Goal: Task Accomplishment & Management: Use online tool/utility

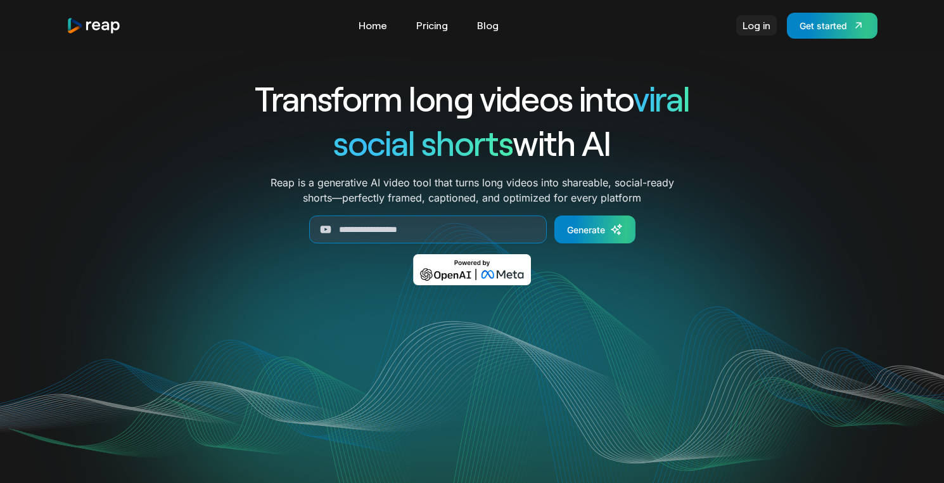
click at [744, 35] on link "Log in" at bounding box center [756, 25] width 41 height 20
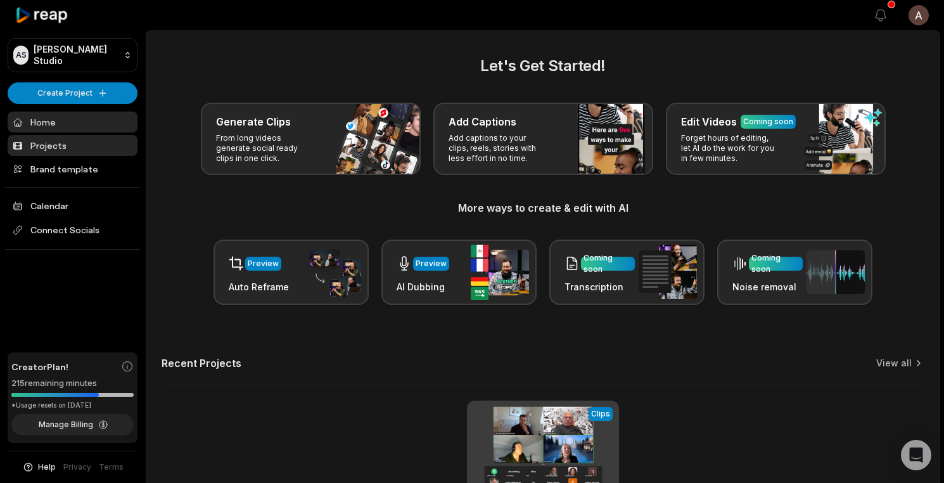
click at [63, 144] on link "Projects" at bounding box center [73, 145] width 130 height 21
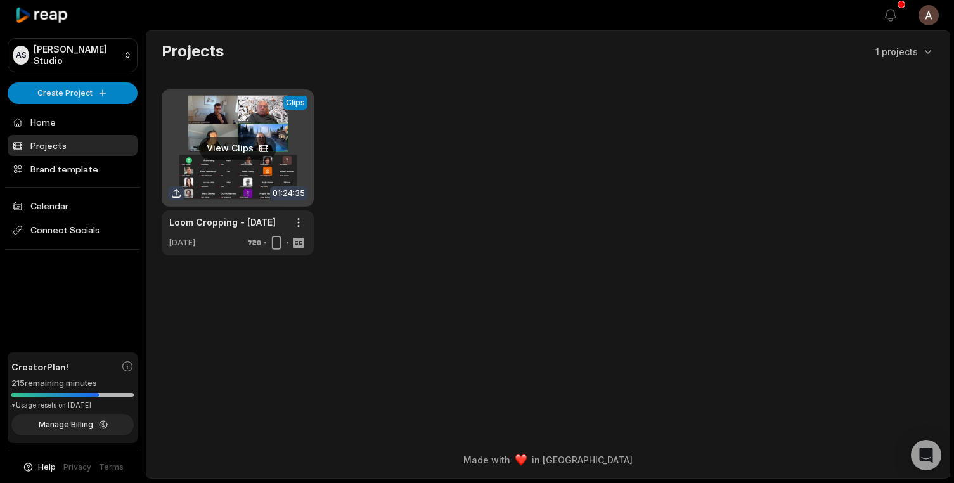
click at [229, 212] on link at bounding box center [238, 172] width 152 height 166
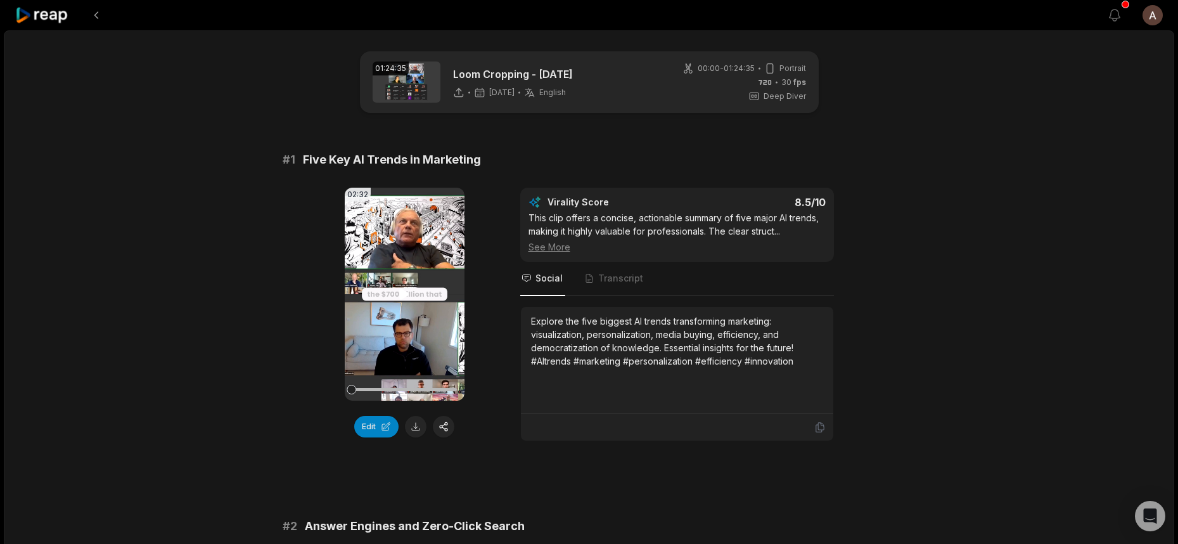
click at [397, 291] on icon at bounding box center [404, 293] width 15 height 15
click at [448, 385] on div at bounding box center [404, 389] width 105 height 22
click at [442, 390] on div at bounding box center [404, 389] width 105 height 3
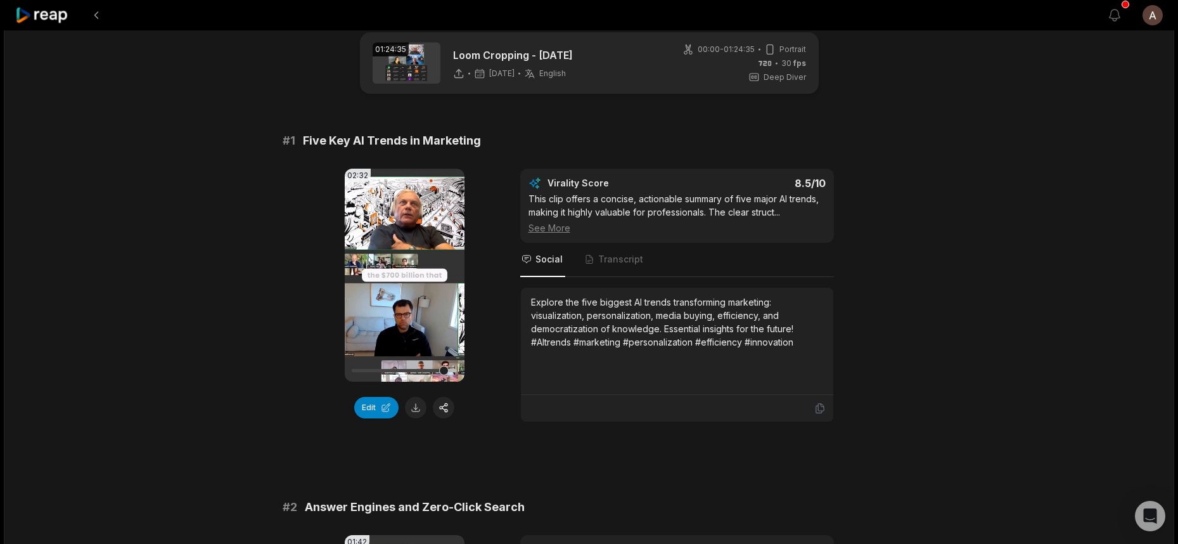
scroll to position [20, 0]
click at [393, 369] on div at bounding box center [404, 369] width 105 height 3
click at [357, 366] on div at bounding box center [404, 370] width 105 height 22
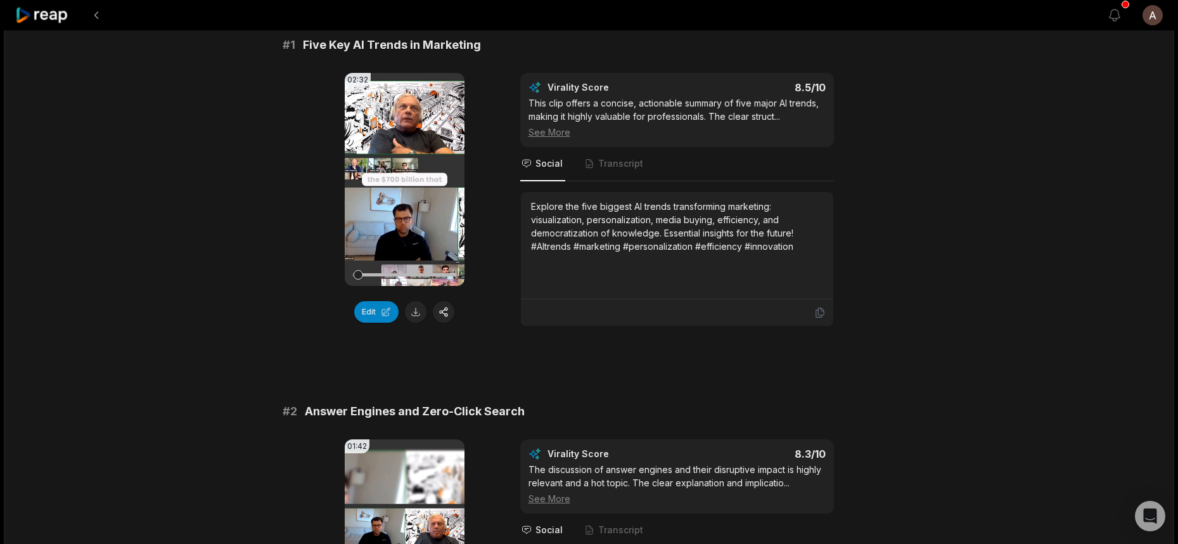
scroll to position [110, 0]
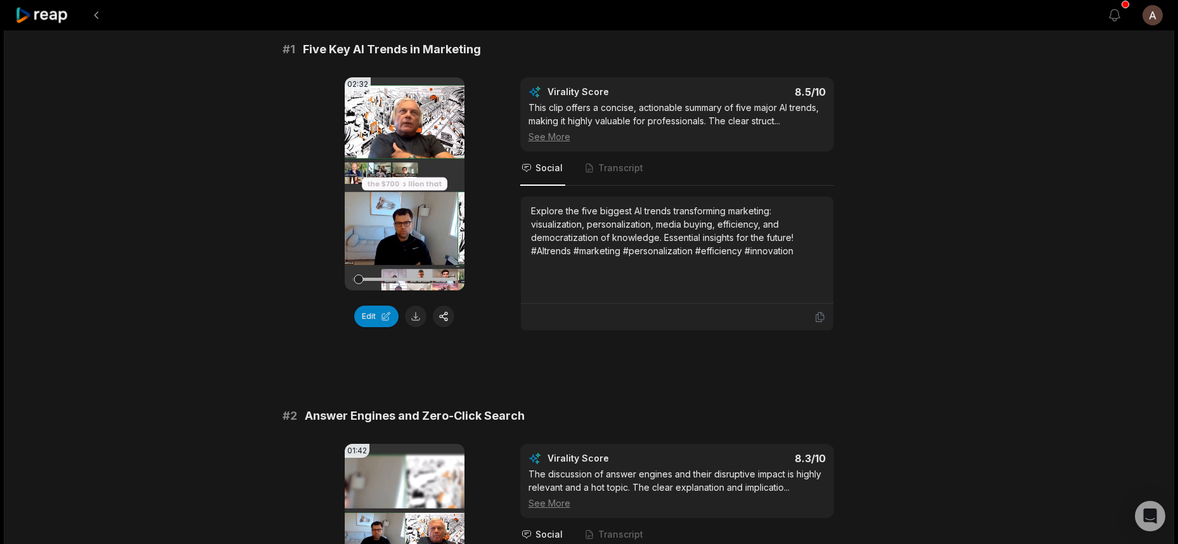
click at [399, 176] on icon at bounding box center [404, 183] width 15 height 15
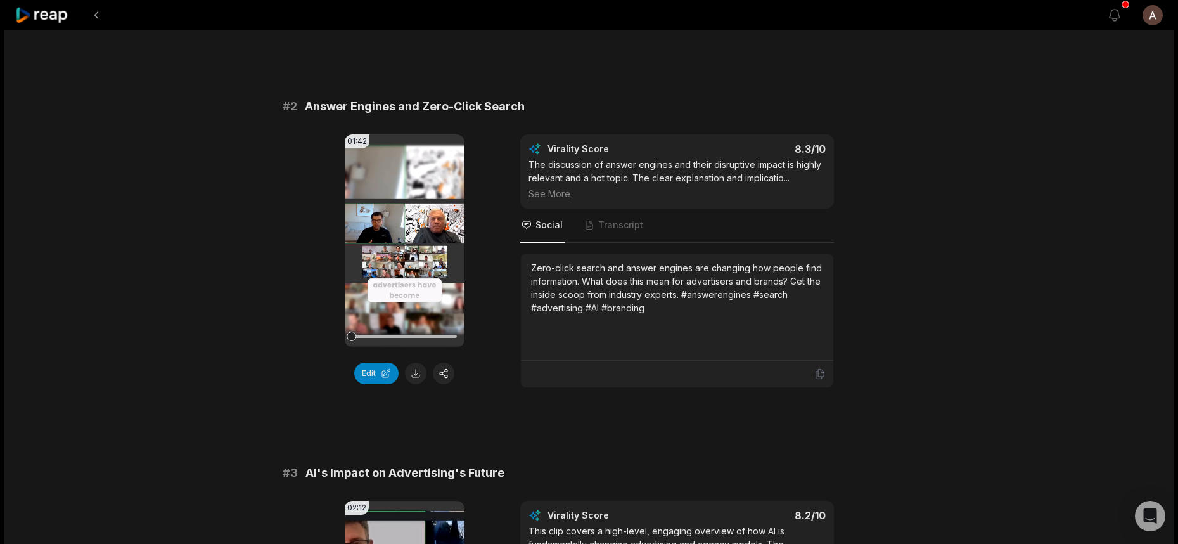
scroll to position [424, 0]
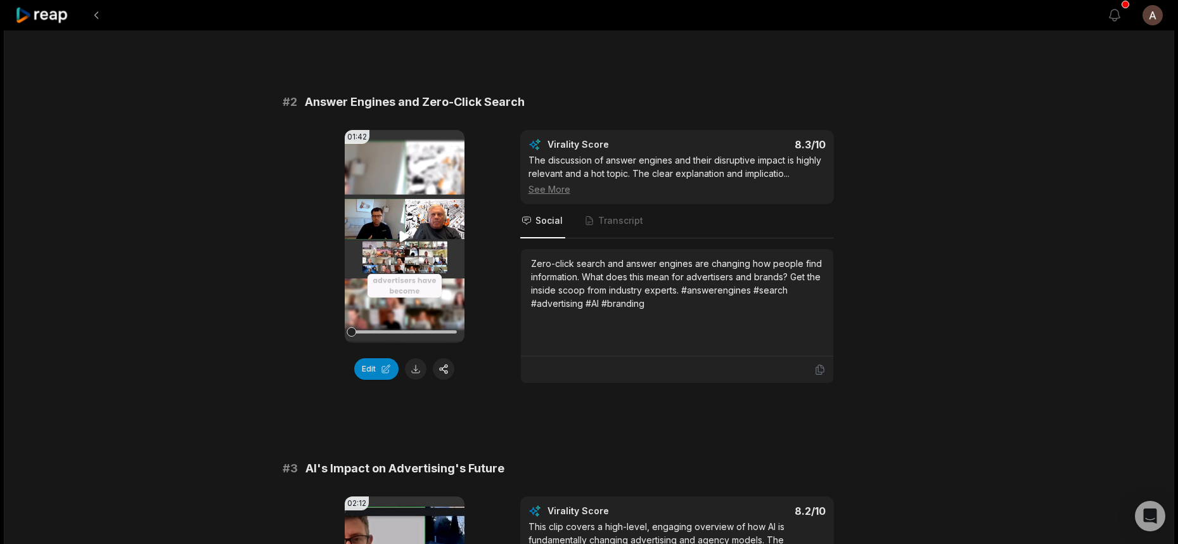
click at [404, 231] on icon at bounding box center [404, 236] width 15 height 15
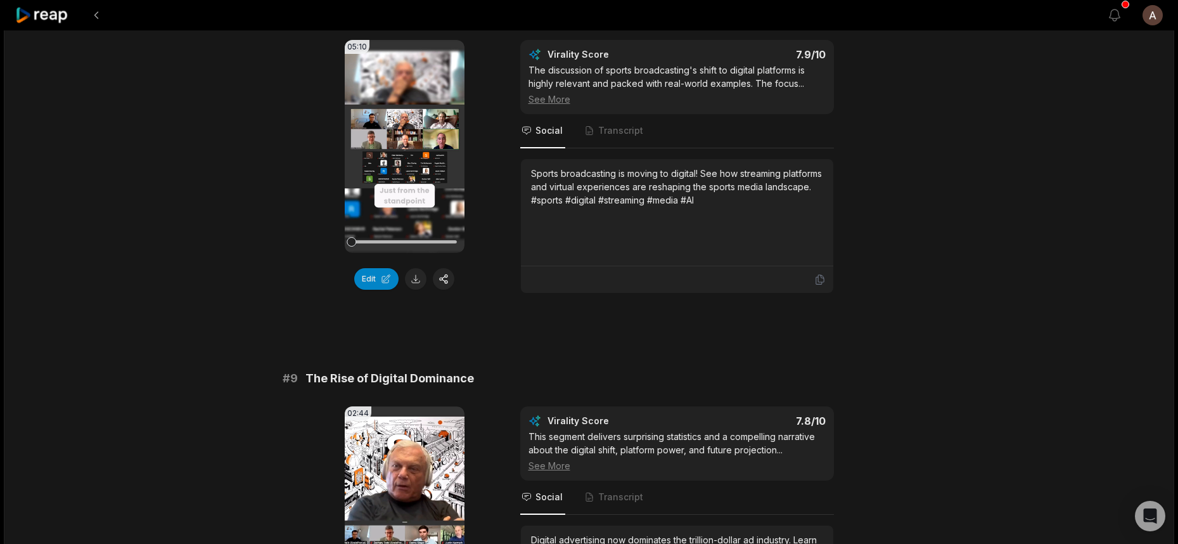
scroll to position [2994, 0]
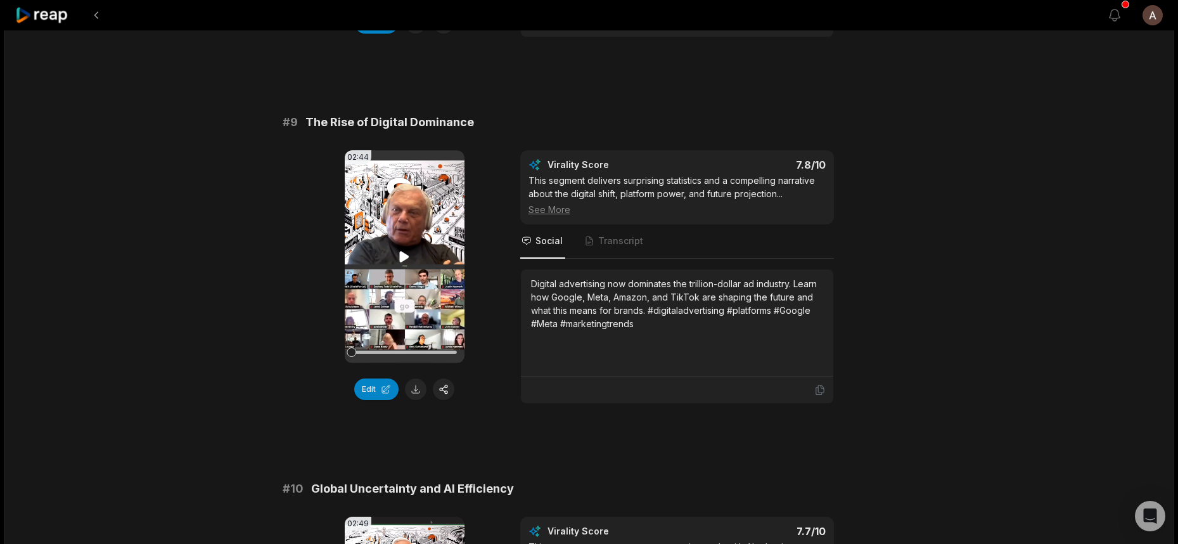
click at [405, 251] on video "Your browser does not support mp4 format." at bounding box center [405, 256] width 120 height 213
click at [611, 234] on span "Transcript" at bounding box center [620, 240] width 45 height 13
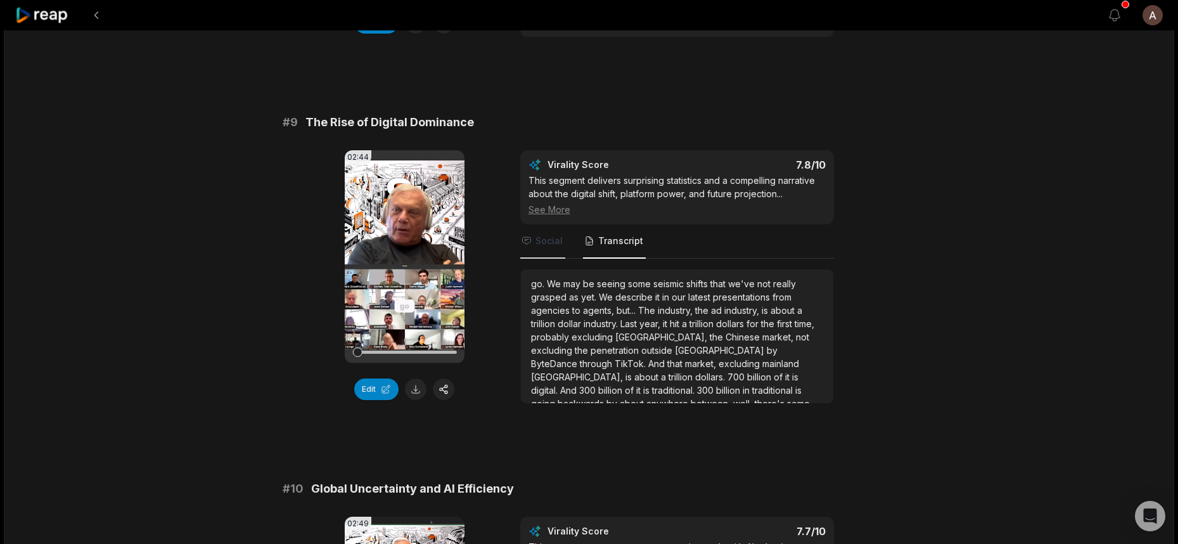
click at [547, 234] on span "Social" at bounding box center [548, 240] width 27 height 13
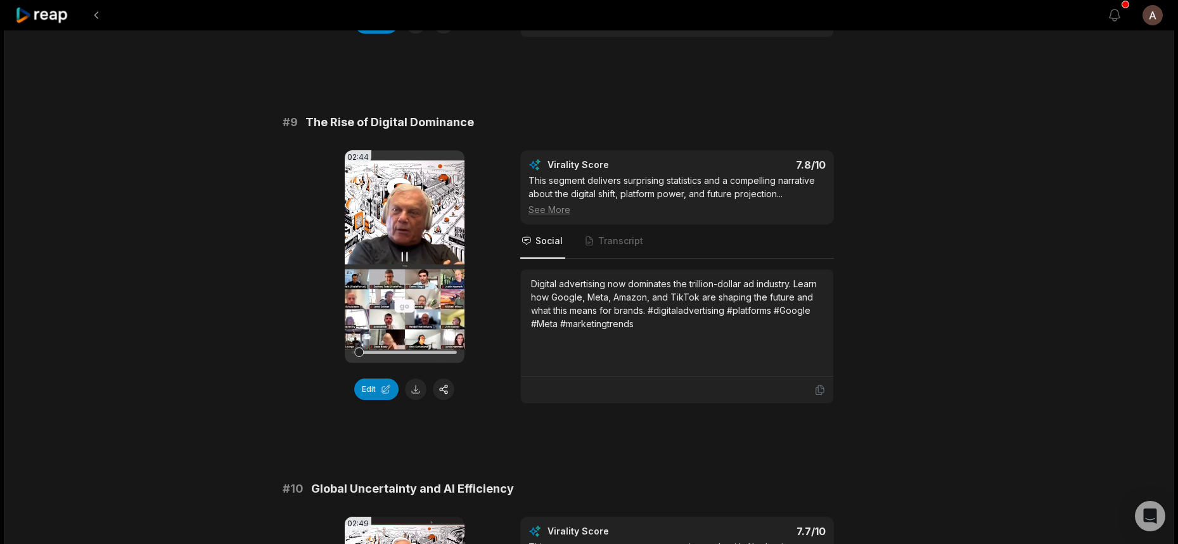
drag, startPoint x: 366, startPoint y: 336, endPoint x: 415, endPoint y: 340, distance: 49.0
click at [415, 341] on div at bounding box center [404, 352] width 105 height 22
click at [430, 342] on div at bounding box center [404, 352] width 105 height 22
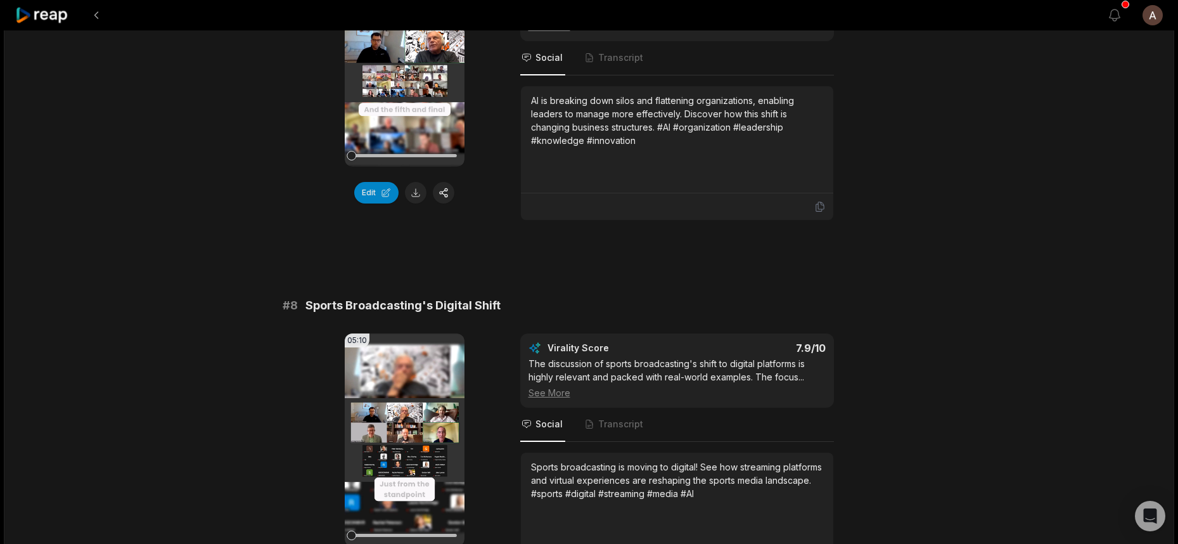
scroll to position [3346, 0]
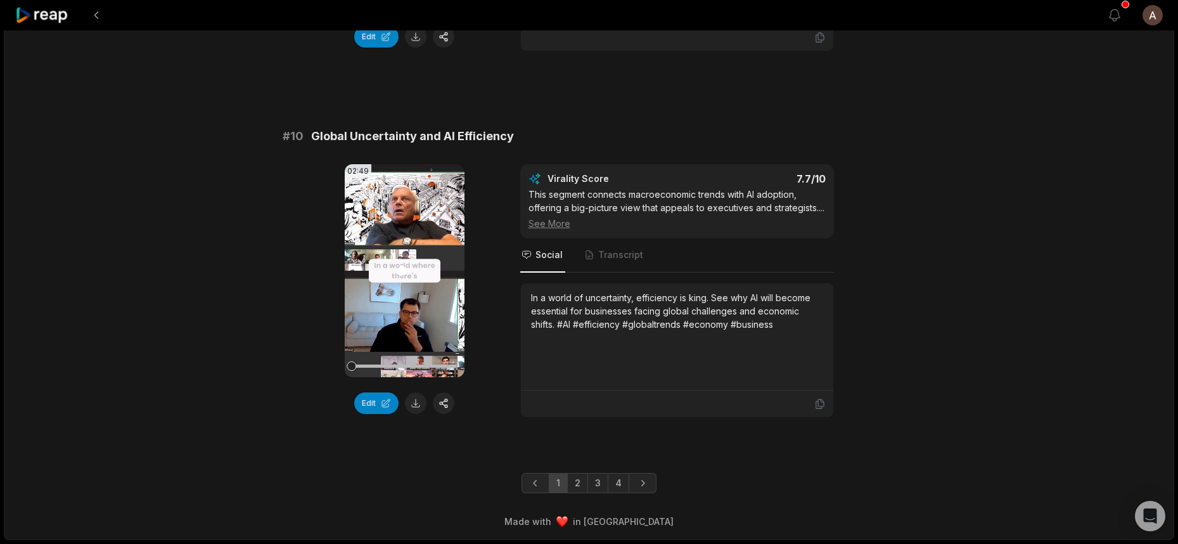
click at [383, 295] on video "Your browser does not support mp4 format." at bounding box center [405, 270] width 120 height 213
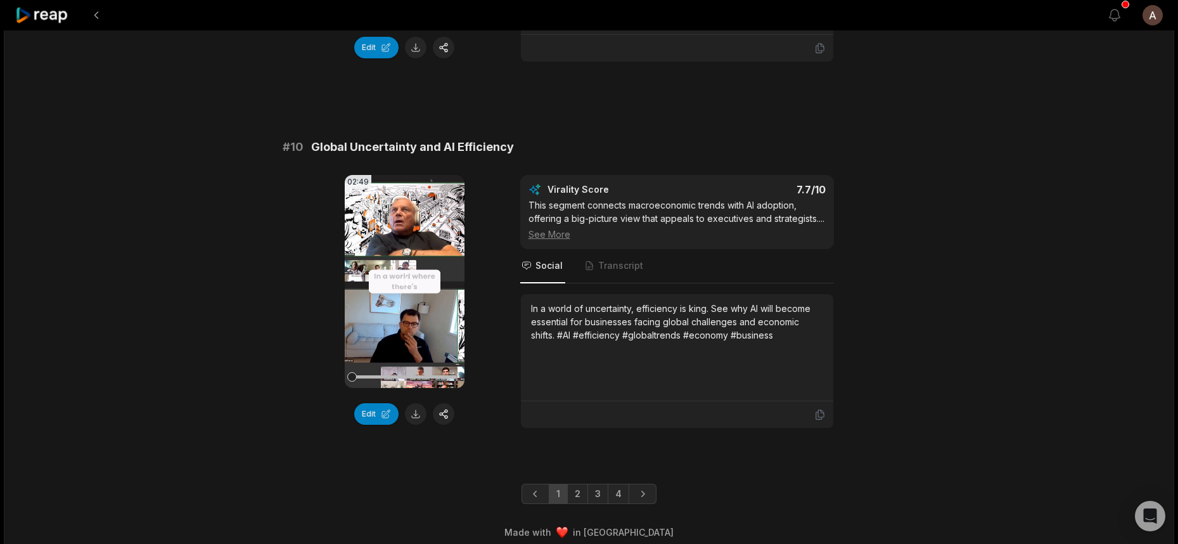
click at [429, 264] on video "Your browser does not support mp4 format." at bounding box center [405, 281] width 120 height 213
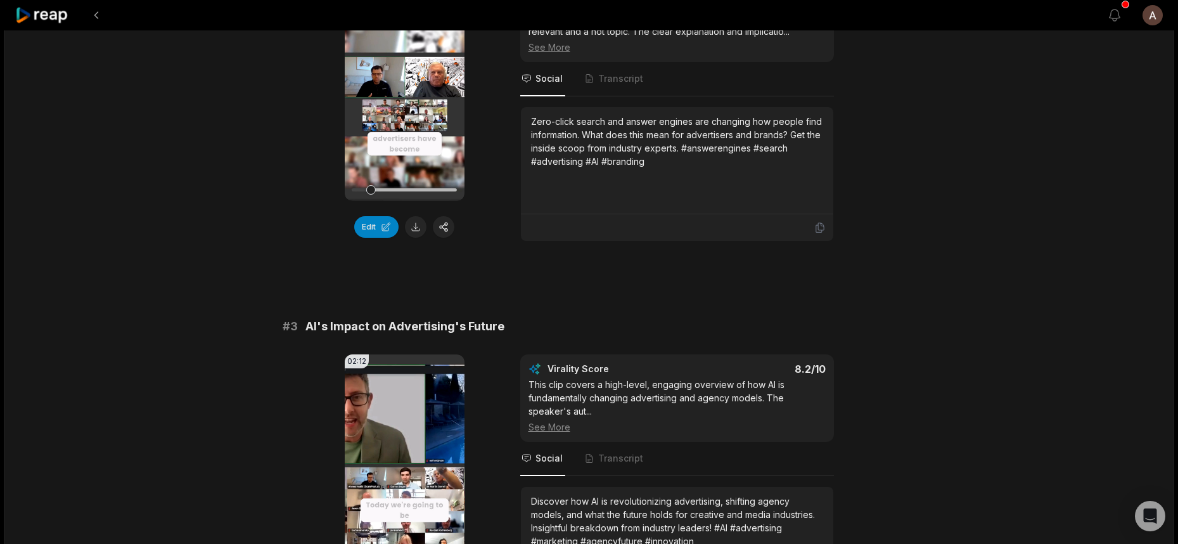
scroll to position [0, 0]
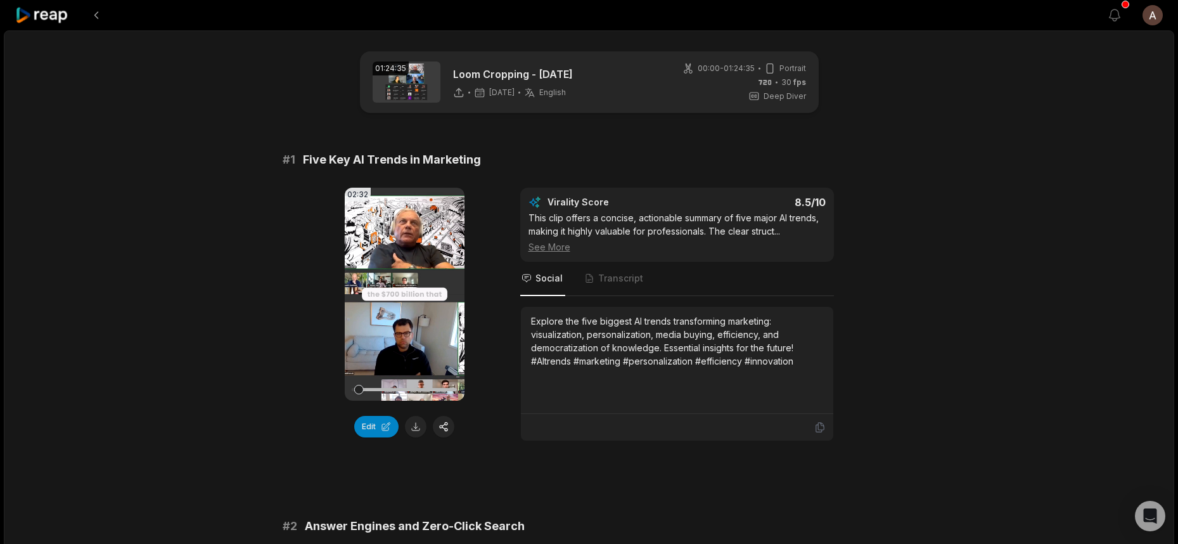
click at [776, 72] on div "00:00 - 01:24:35 Portrait" at bounding box center [744, 68] width 124 height 11
click at [759, 98] on icon at bounding box center [753, 96] width 11 height 11
click at [765, 98] on div "Deep Diver" at bounding box center [777, 96] width 58 height 11
click at [772, 77] on icon at bounding box center [765, 82] width 14 height 11
click at [740, 67] on span "00:00 - 01:24:35" at bounding box center [726, 68] width 57 height 11
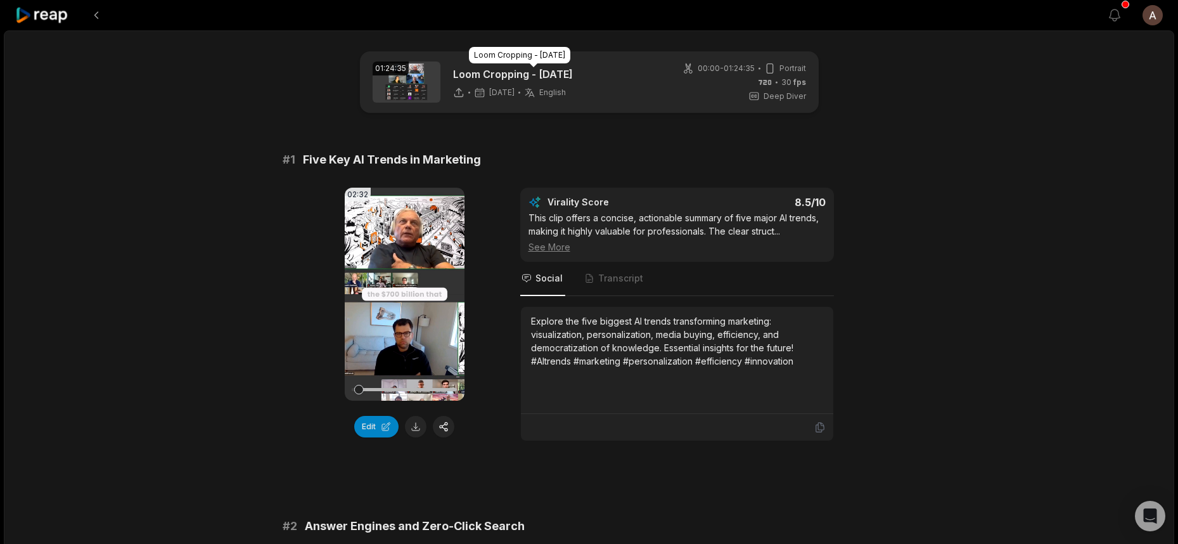
click at [518, 77] on p "Loom Cropping - [DATE]" at bounding box center [513, 74] width 120 height 15
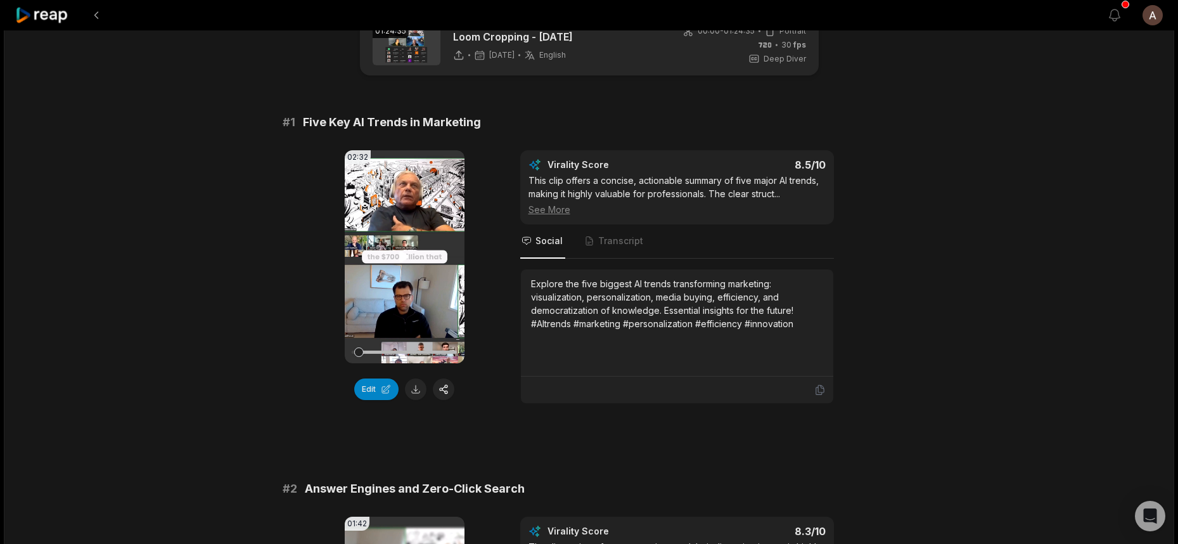
scroll to position [38, 0]
click at [404, 259] on icon at bounding box center [405, 255] width 10 height 11
click at [379, 351] on div at bounding box center [404, 351] width 105 height 3
click at [381, 351] on div at bounding box center [404, 351] width 105 height 3
click at [389, 309] on video "Your browser does not support mp4 format." at bounding box center [405, 256] width 120 height 213
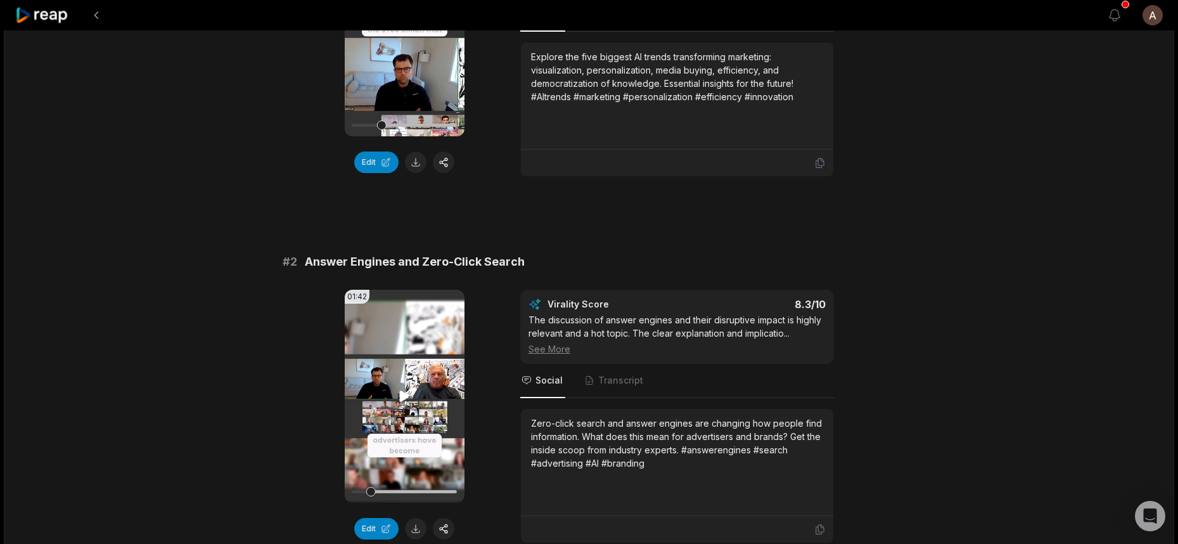
scroll to position [262, 0]
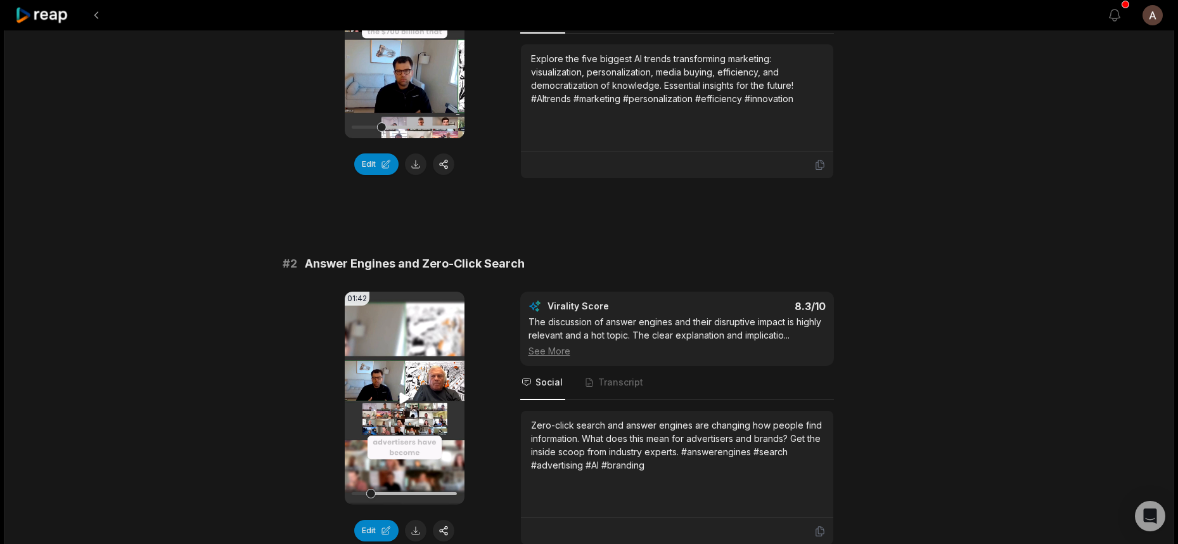
click at [400, 396] on icon at bounding box center [405, 397] width 10 height 11
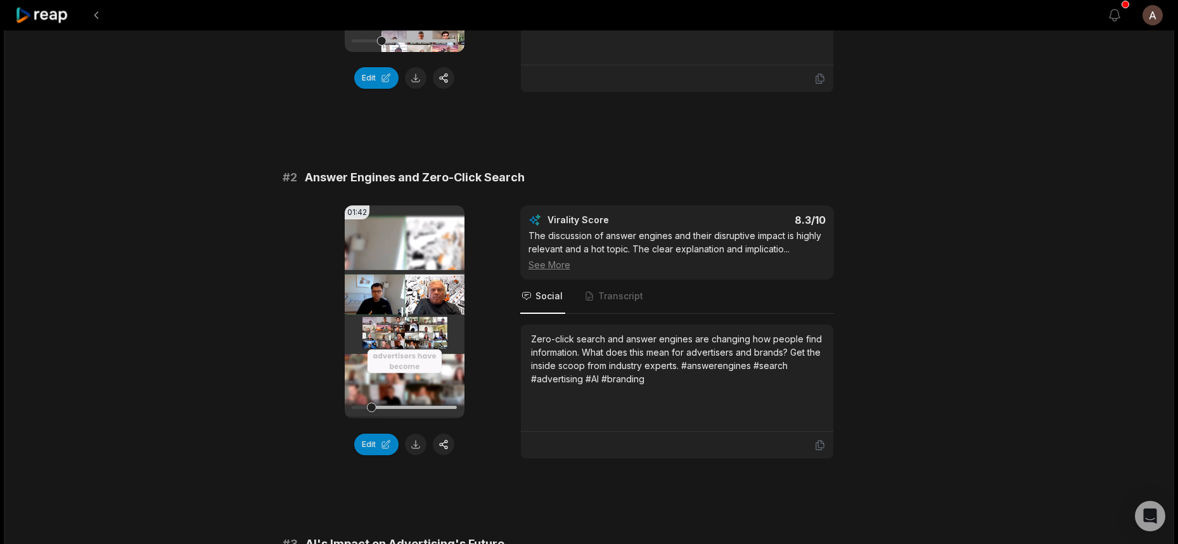
scroll to position [350, 0]
drag, startPoint x: 374, startPoint y: 407, endPoint x: 404, endPoint y: 407, distance: 29.8
click at [404, 407] on div at bounding box center [404, 405] width 105 height 3
click at [430, 405] on div at bounding box center [404, 405] width 105 height 3
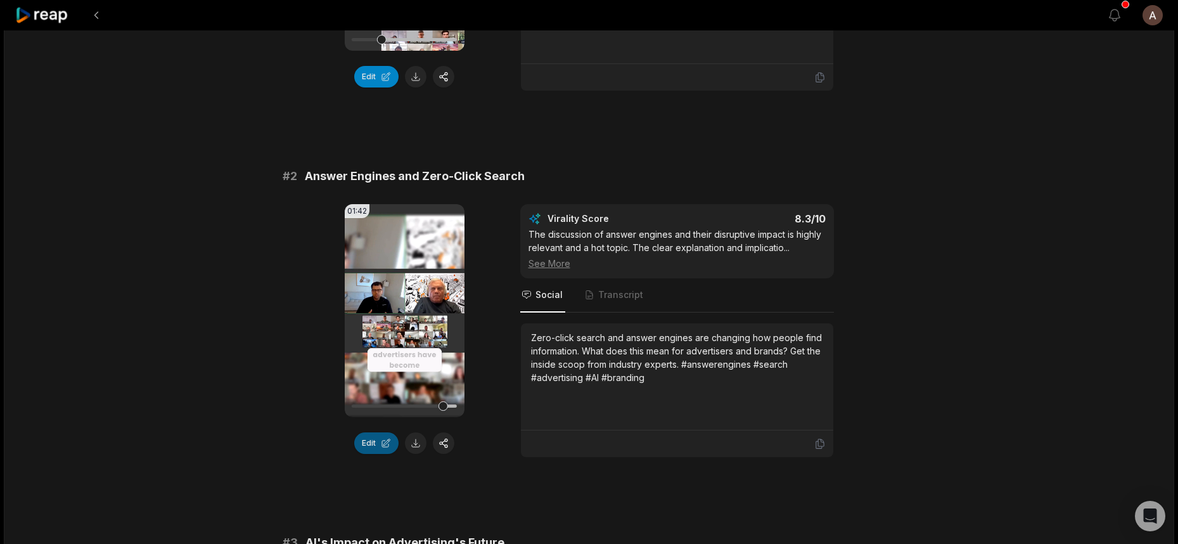
click at [381, 442] on button "Edit" at bounding box center [376, 443] width 44 height 22
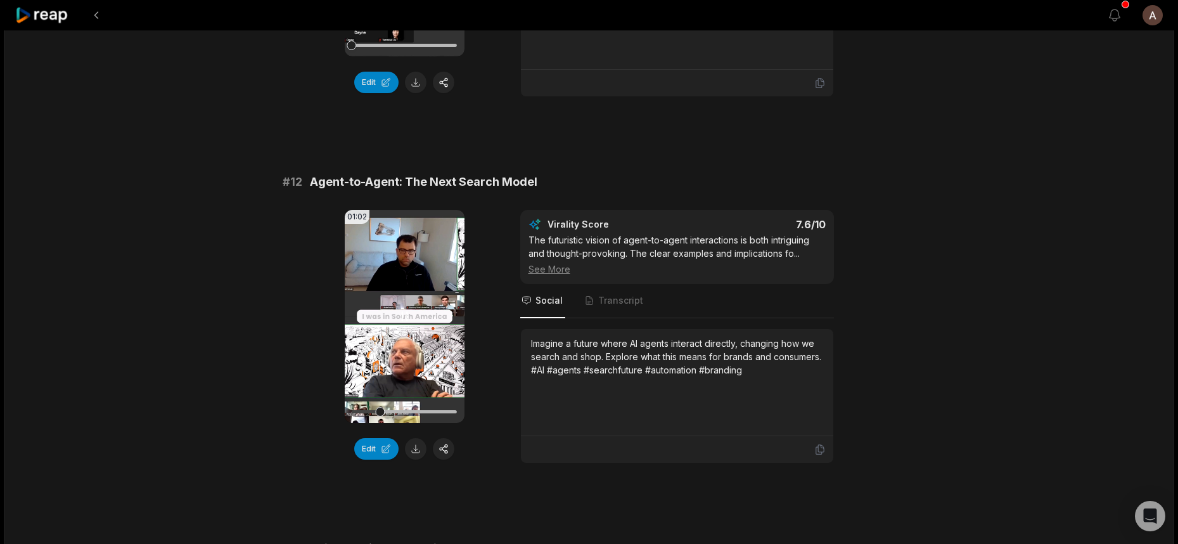
drag, startPoint x: 377, startPoint y: 411, endPoint x: 395, endPoint y: 411, distance: 18.4
click at [385, 411] on div at bounding box center [380, 412] width 10 height 10
drag, startPoint x: 404, startPoint y: 411, endPoint x: 428, endPoint y: 411, distance: 24.7
click at [428, 411] on div at bounding box center [404, 411] width 105 height 3
click at [404, 411] on div at bounding box center [404, 411] width 105 height 3
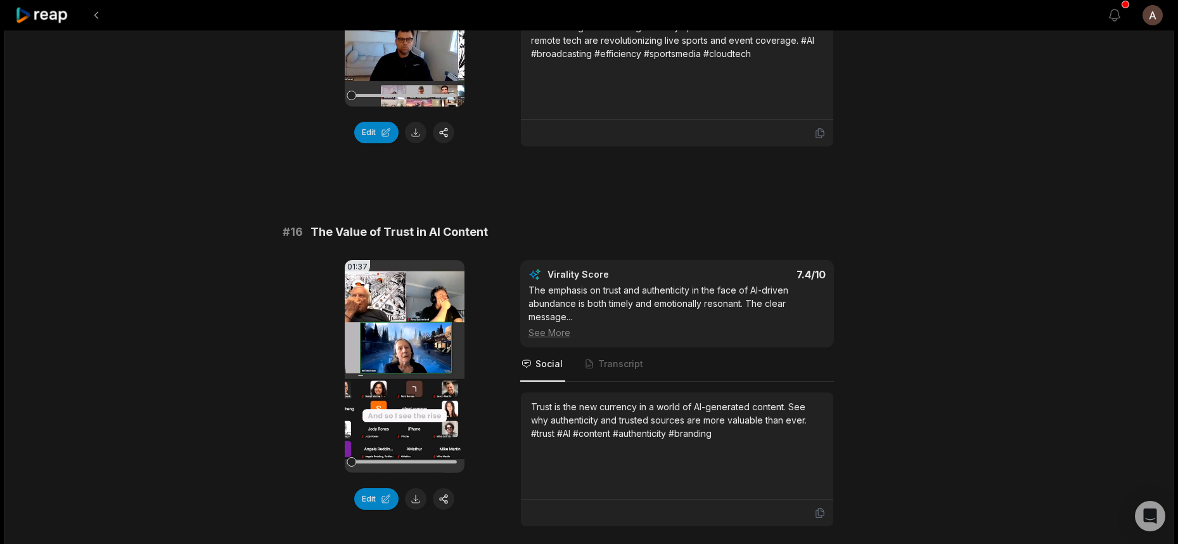
scroll to position [1772, 0]
click at [402, 355] on video "Your browser does not support mp4 format." at bounding box center [405, 366] width 120 height 213
click at [373, 464] on div at bounding box center [404, 462] width 105 height 3
click at [389, 473] on div at bounding box center [404, 462] width 105 height 22
click at [400, 464] on div at bounding box center [404, 462] width 105 height 3
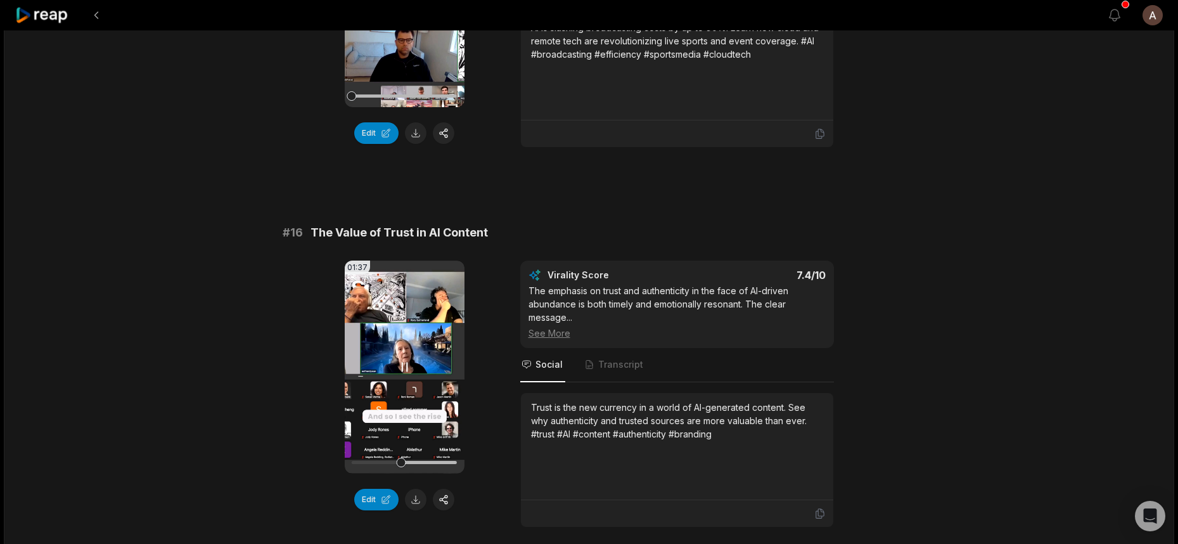
click at [409, 393] on video "Your browser does not support mp4 format." at bounding box center [405, 366] width 120 height 213
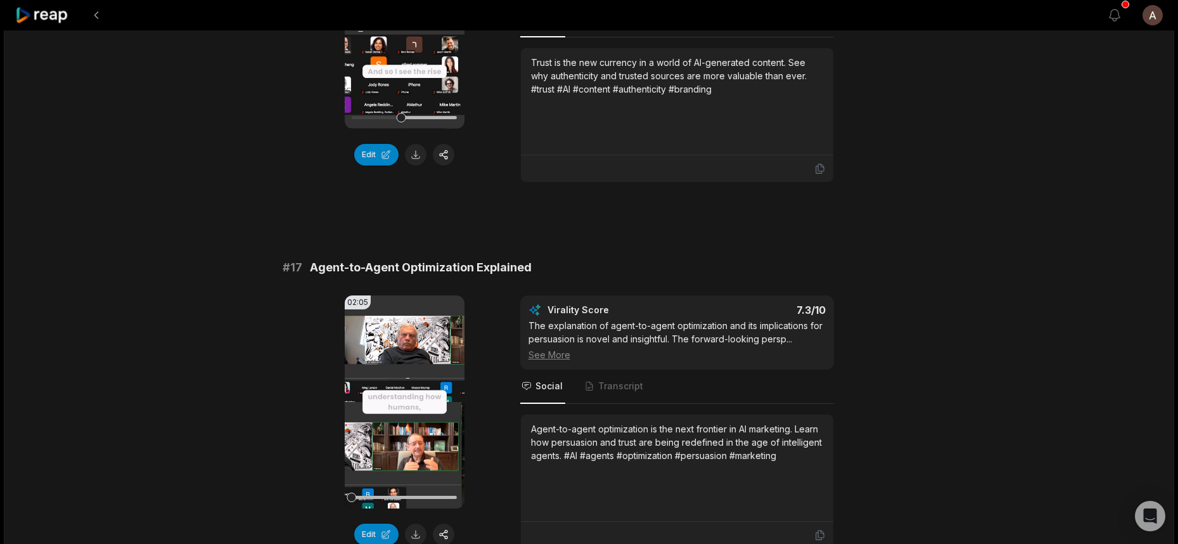
scroll to position [2225, 0]
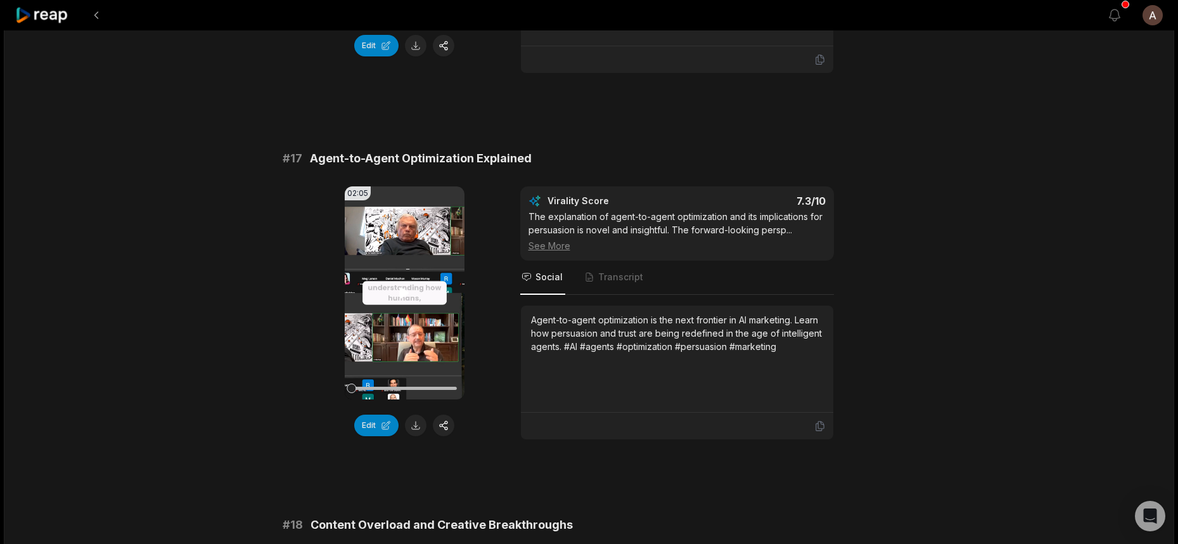
click at [393, 295] on video "Your browser does not support mp4 format." at bounding box center [405, 292] width 120 height 213
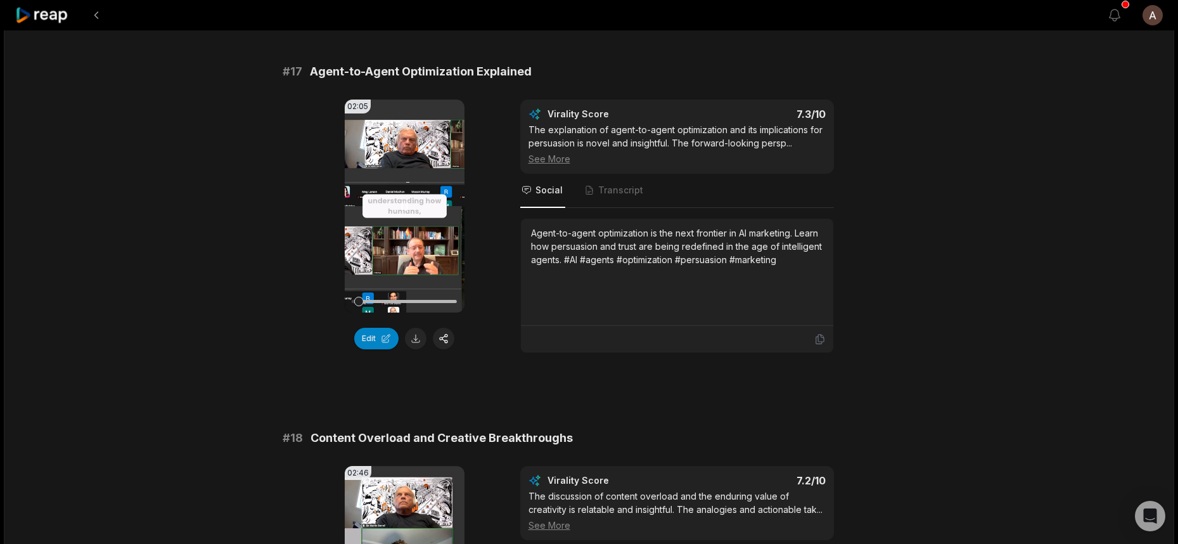
click at [404, 244] on video "Your browser does not support mp4 format." at bounding box center [405, 205] width 120 height 213
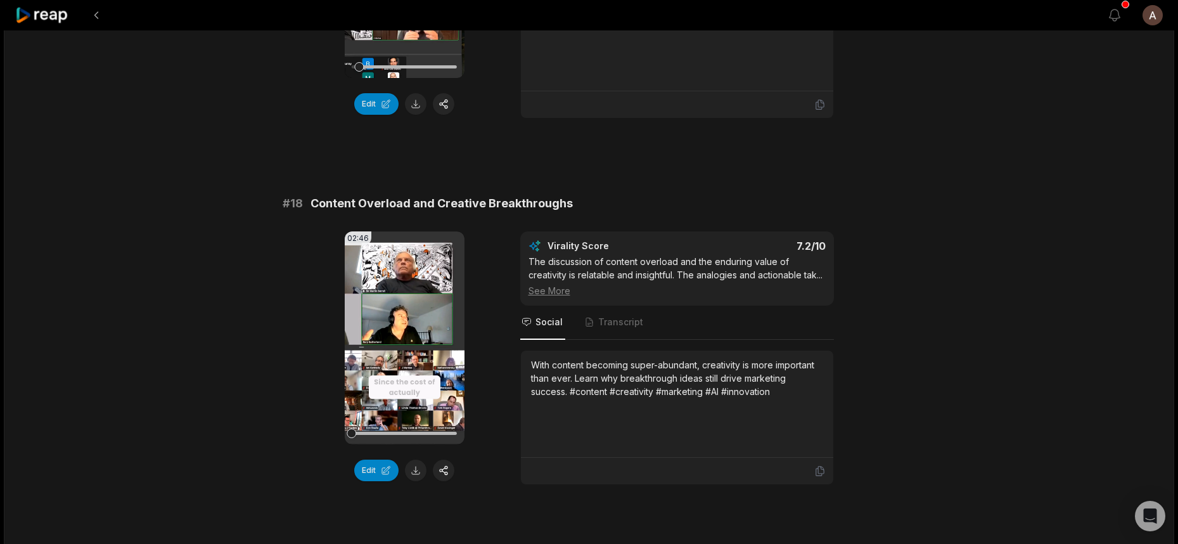
scroll to position [2548, 0]
click at [404, 331] on video "Your browser does not support mp4 format." at bounding box center [405, 336] width 120 height 213
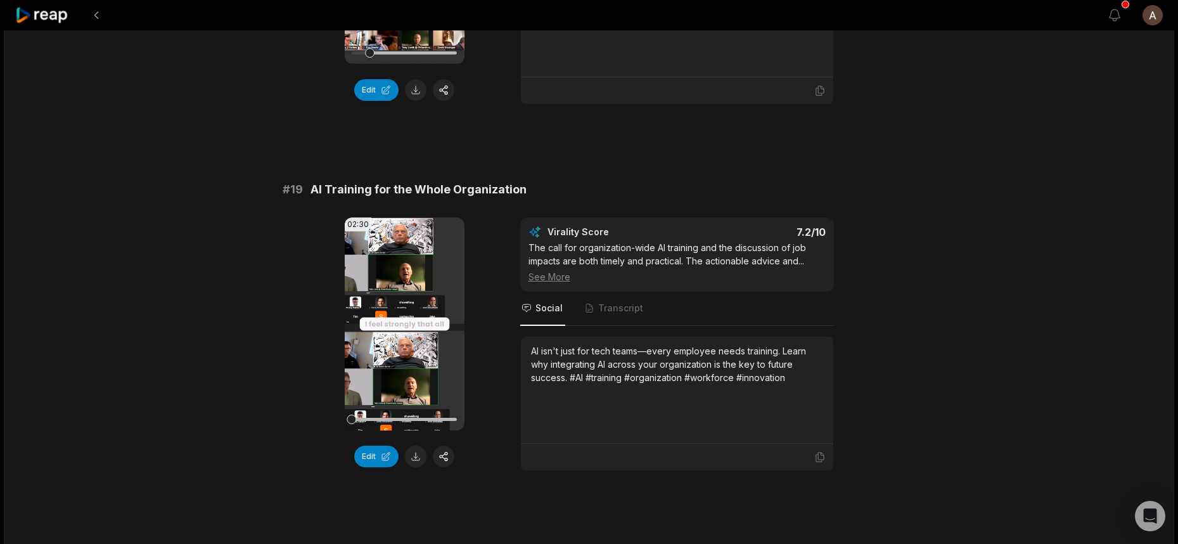
scroll to position [2931, 0]
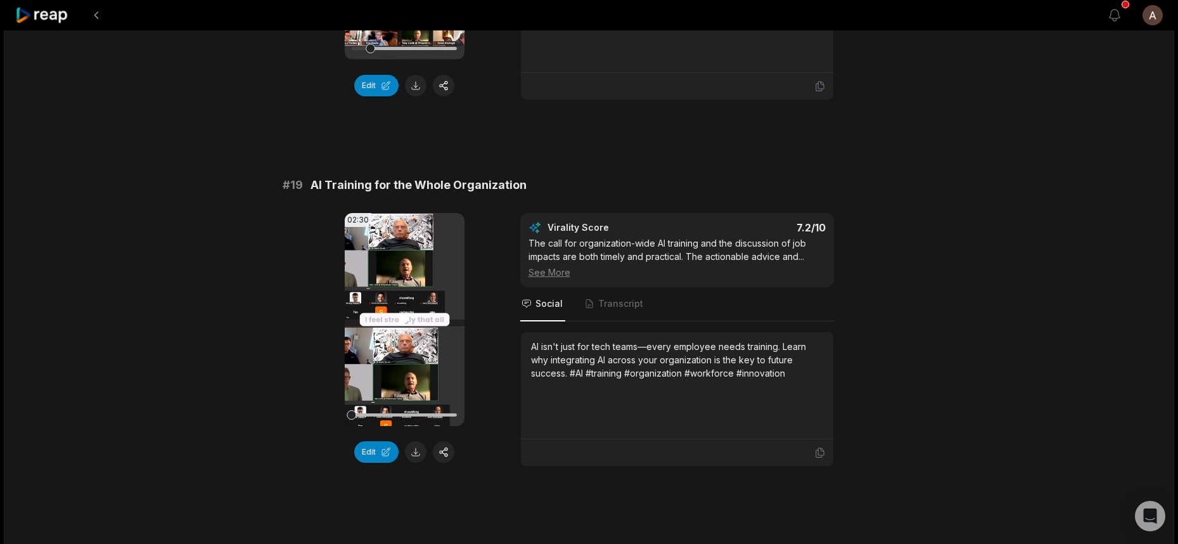
click at [392, 320] on video "Your browser does not support mp4 format." at bounding box center [405, 319] width 120 height 213
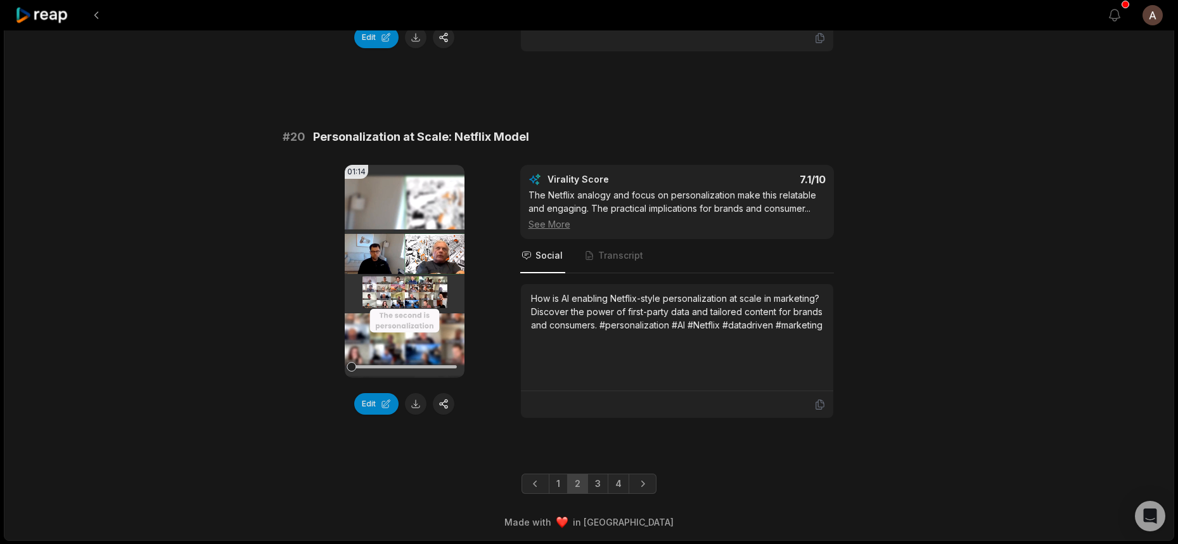
scroll to position [3347, 0]
click at [402, 301] on video "Your browser does not support mp4 format." at bounding box center [405, 270] width 120 height 213
click at [596, 482] on link "3" at bounding box center [597, 483] width 21 height 20
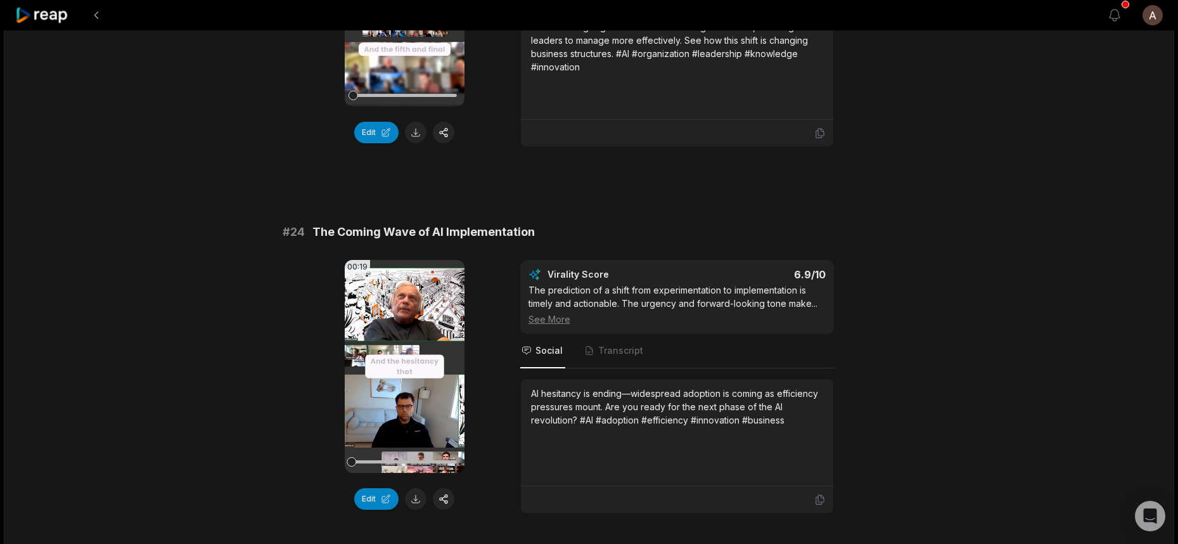
scroll to position [1041, 0]
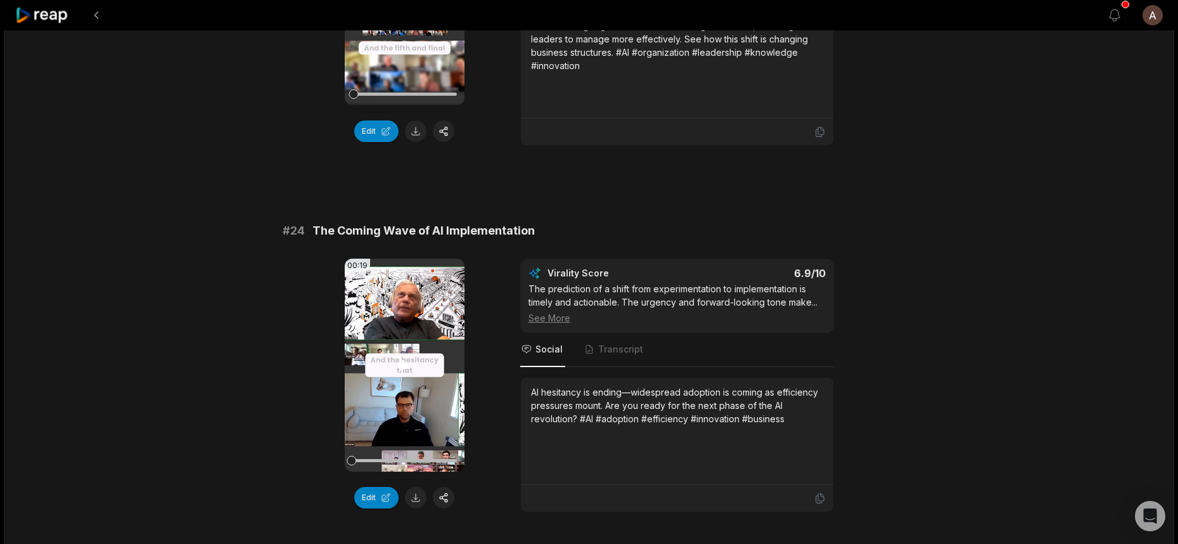
click at [422, 359] on video "Your browser does not support mp4 format." at bounding box center [405, 365] width 120 height 213
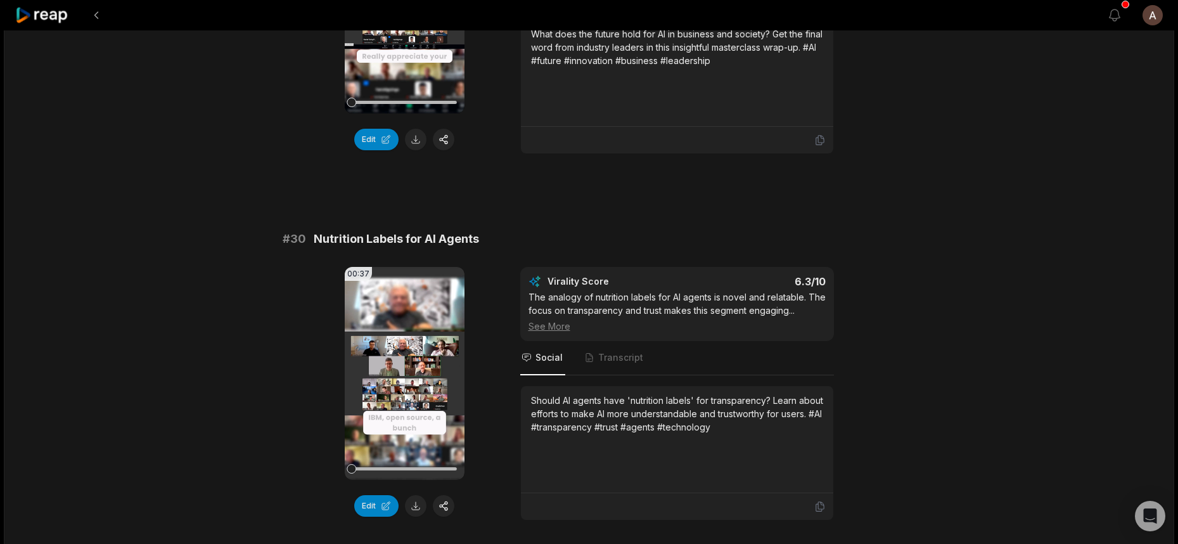
scroll to position [3359, 0]
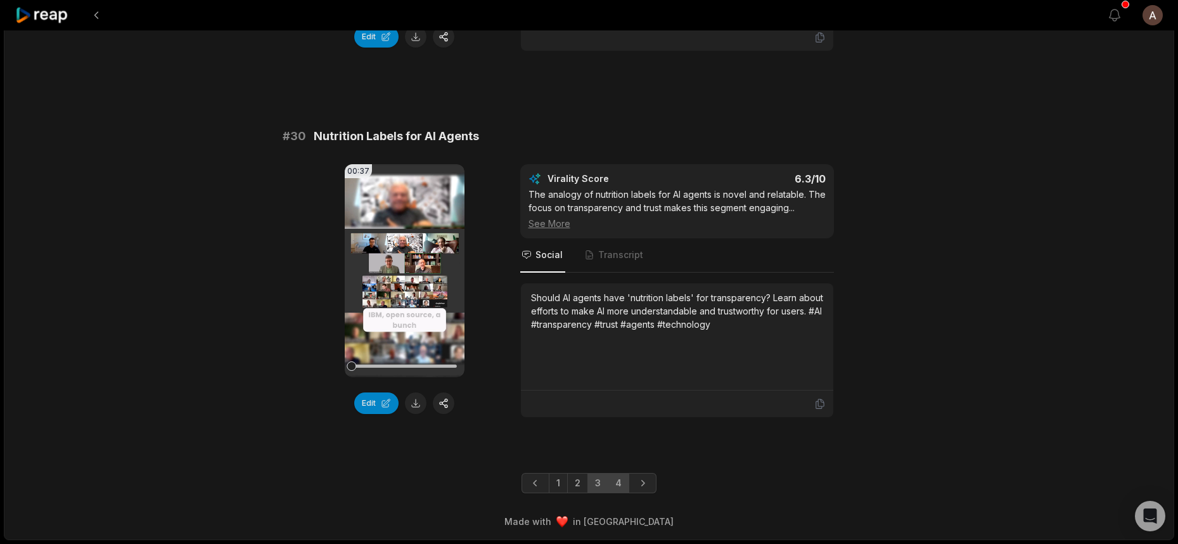
click at [616, 486] on link "4" at bounding box center [619, 483] width 22 height 20
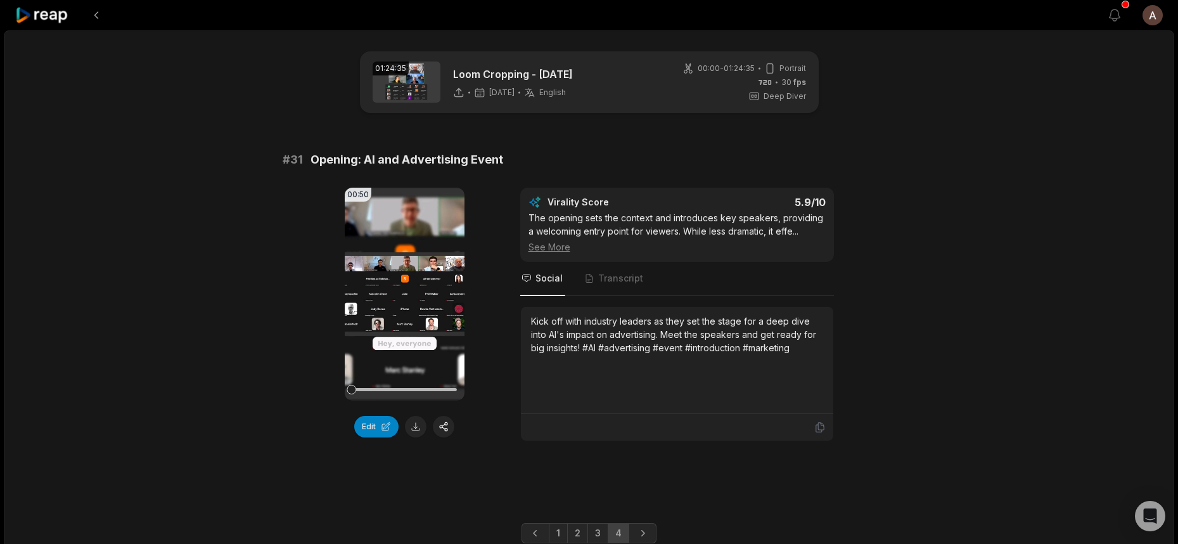
click at [497, 108] on div "01:24:35 Loom Cropping - [DATE] [DATE] English en 00:00 - 01:24:35 Portrait 30 …" at bounding box center [589, 81] width 459 height 61
click at [504, 82] on div "Loom Cropping - [DATE] [DATE] English en" at bounding box center [513, 83] width 120 height 32
click at [482, 75] on p "Loom Cropping - [DATE]" at bounding box center [513, 74] width 120 height 15
click at [93, 15] on button at bounding box center [96, 15] width 23 height 23
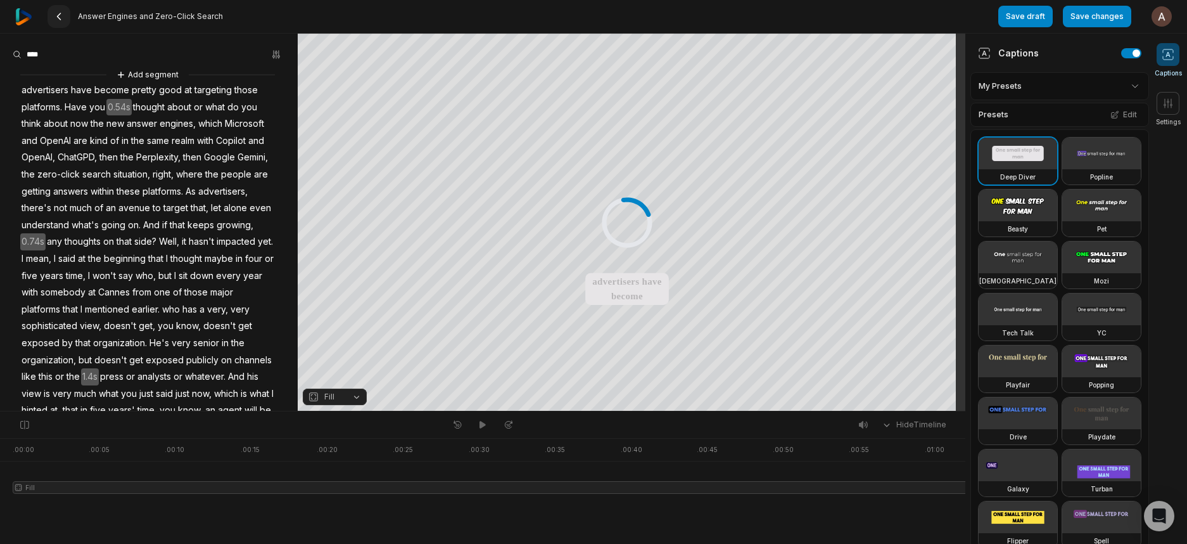
click at [61, 17] on icon at bounding box center [59, 16] width 10 height 10
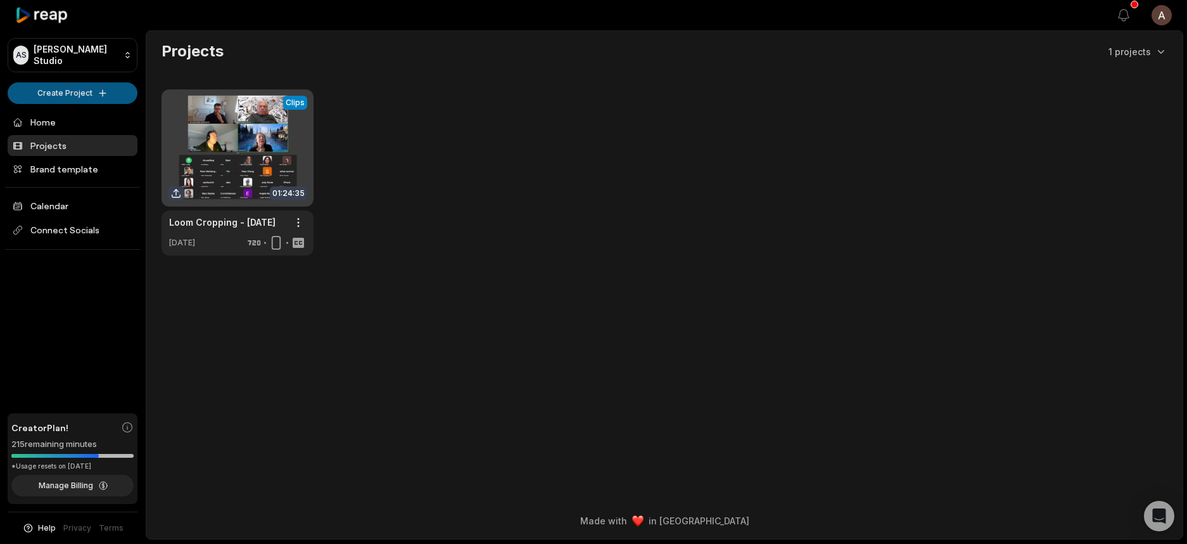
click at [70, 92] on html "AS Ahmed's Studio Create Project Home Projects Brand template Calendar Connect …" at bounding box center [593, 272] width 1187 height 544
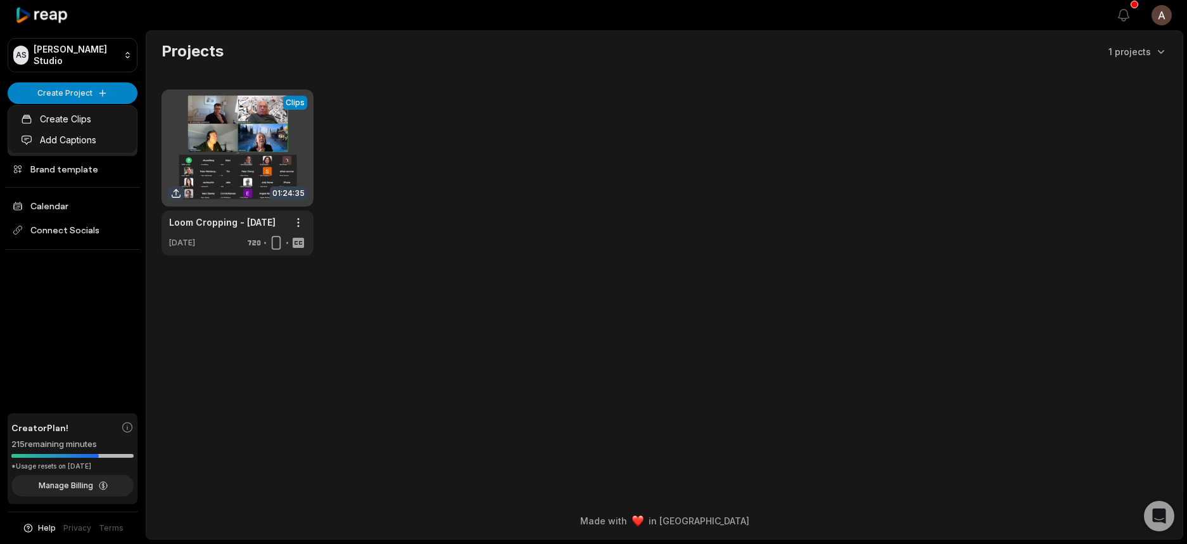
click at [96, 93] on html "AS Ahmed's Studio Create Project Home Projects Brand template Calendar Connect …" at bounding box center [593, 272] width 1187 height 544
click at [411, 156] on html "AS Ahmed's Studio Create Project Home Projects Brand template Calendar Connect …" at bounding box center [593, 272] width 1187 height 544
click at [64, 99] on html "AS Ahmed's Studio Create Project Home Projects Brand template Calendar Connect …" at bounding box center [593, 272] width 1187 height 544
click at [70, 123] on link "Create Clips" at bounding box center [73, 118] width 124 height 21
